Goal: Go to known website: Access a specific website the user already knows

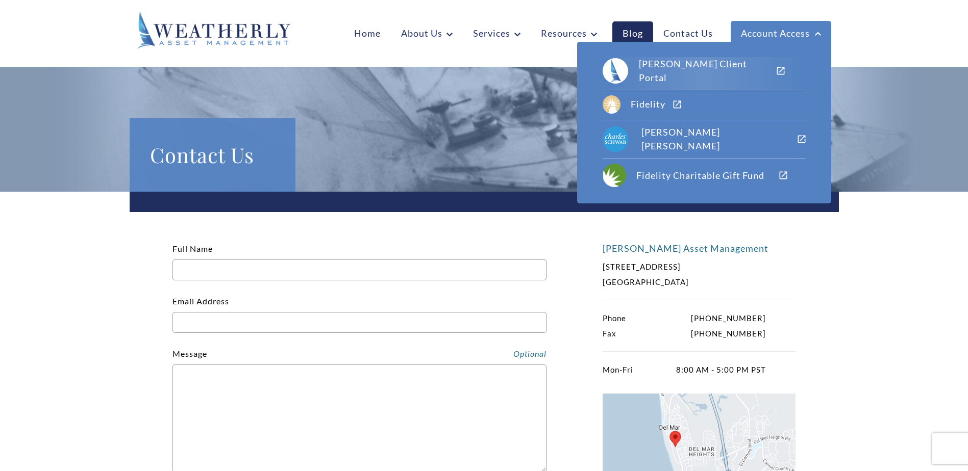
click at [731, 68] on div "[PERSON_NAME] Client Portal" at bounding box center [707, 71] width 137 height 28
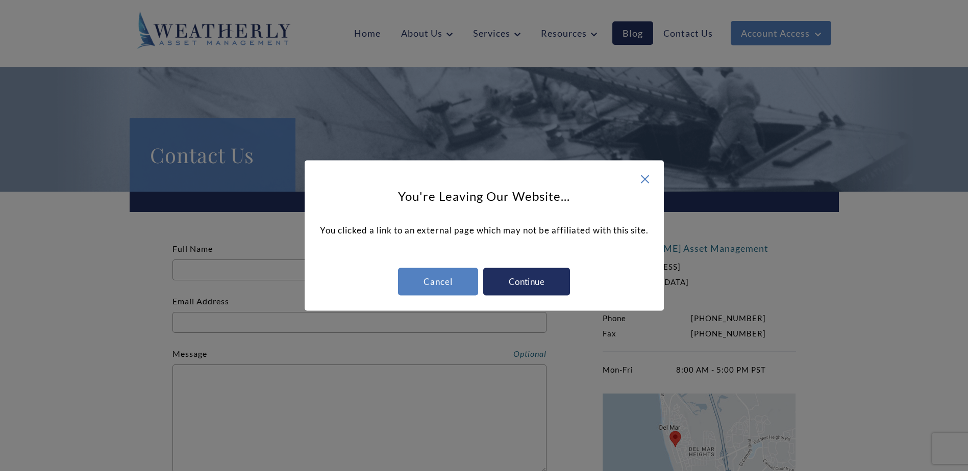
click at [542, 282] on div "Continue" at bounding box center [526, 282] width 87 height 28
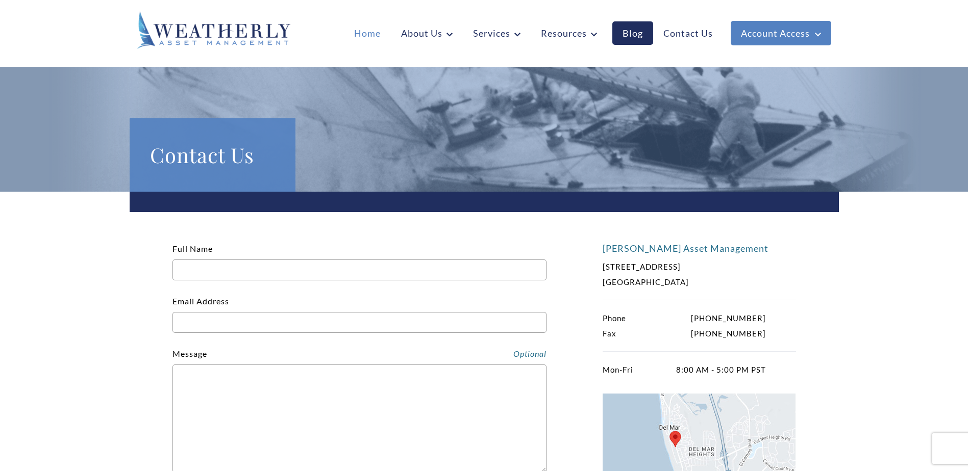
click at [361, 33] on link "Home" at bounding box center [367, 32] width 47 height 23
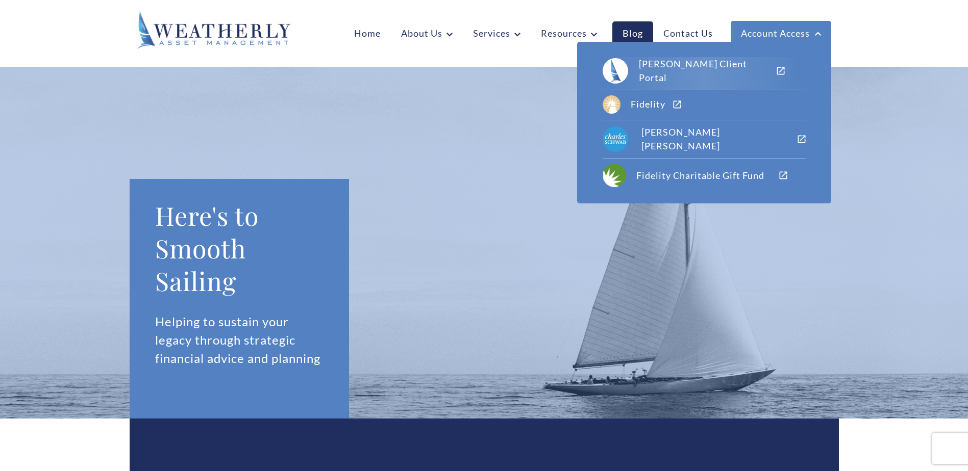
click at [715, 67] on div "[PERSON_NAME] Client Portal" at bounding box center [707, 71] width 137 height 28
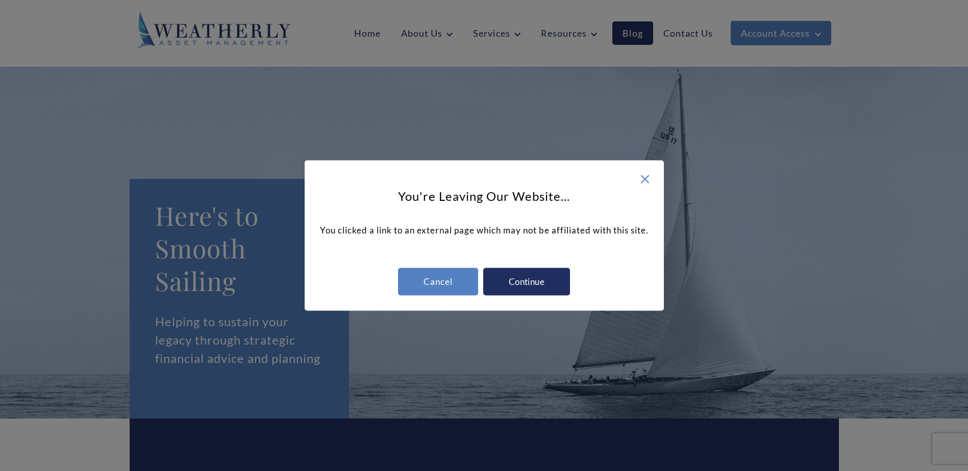
click at [528, 278] on div "Continue" at bounding box center [526, 282] width 87 height 28
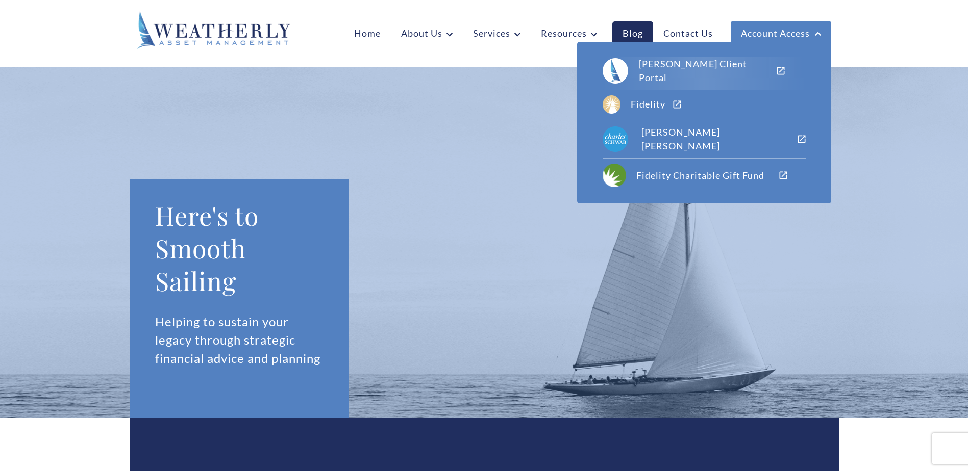
click at [739, 68] on div "[PERSON_NAME] Client Portal" at bounding box center [707, 71] width 137 height 28
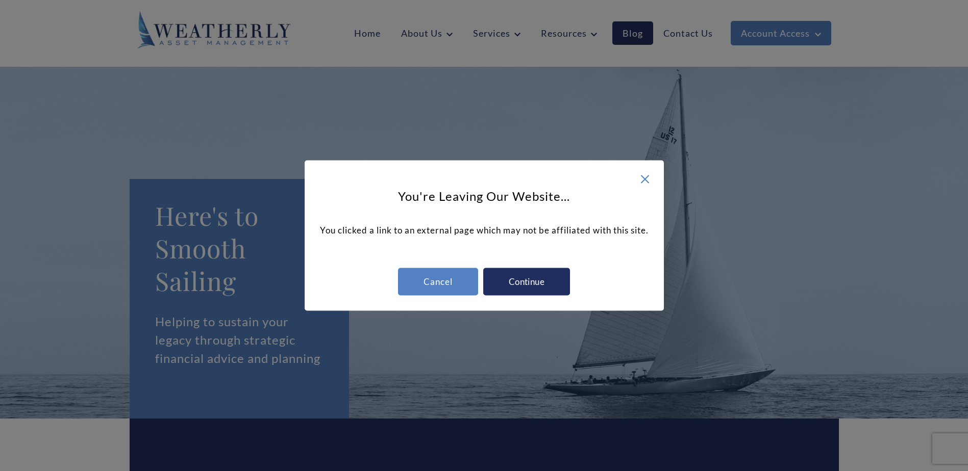
click at [527, 273] on div "Continue" at bounding box center [526, 282] width 87 height 28
